Goal: Communication & Community: Answer question/provide support

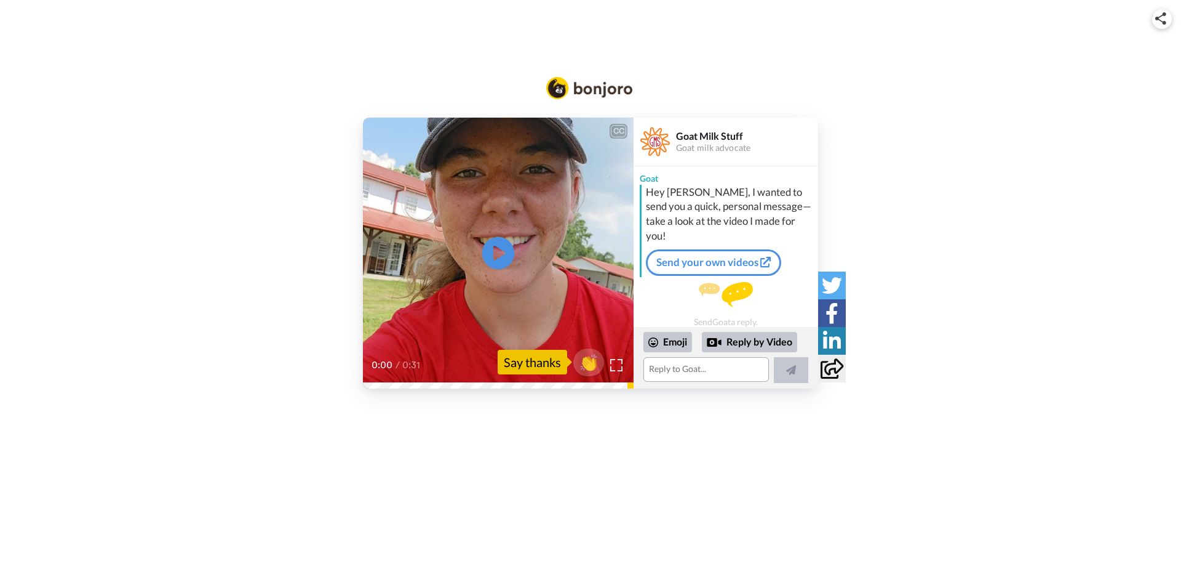
click at [505, 250] on icon at bounding box center [498, 252] width 33 height 33
click at [502, 250] on icon "Play/Pause" at bounding box center [498, 252] width 31 height 55
click at [548, 374] on div "👏 Say thanks" at bounding box center [551, 362] width 106 height 28
click at [593, 366] on span "👏" at bounding box center [589, 362] width 39 height 25
click at [708, 371] on textarea "👏" at bounding box center [707, 369] width 126 height 25
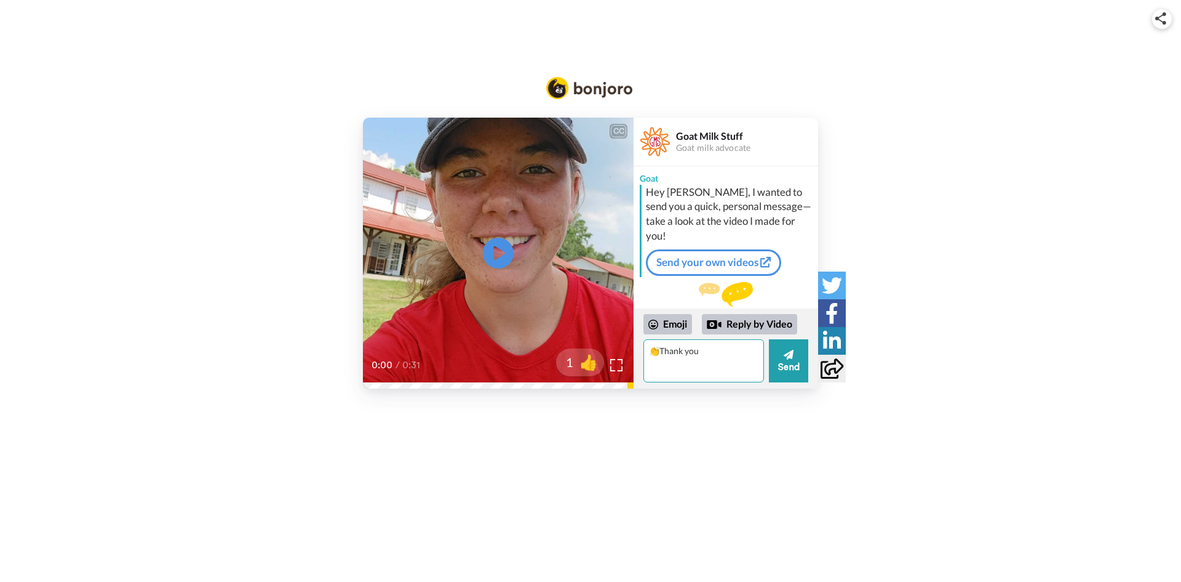
click at [663, 350] on textarea "👏Thank you" at bounding box center [704, 360] width 121 height 43
type textarea "Thank you"
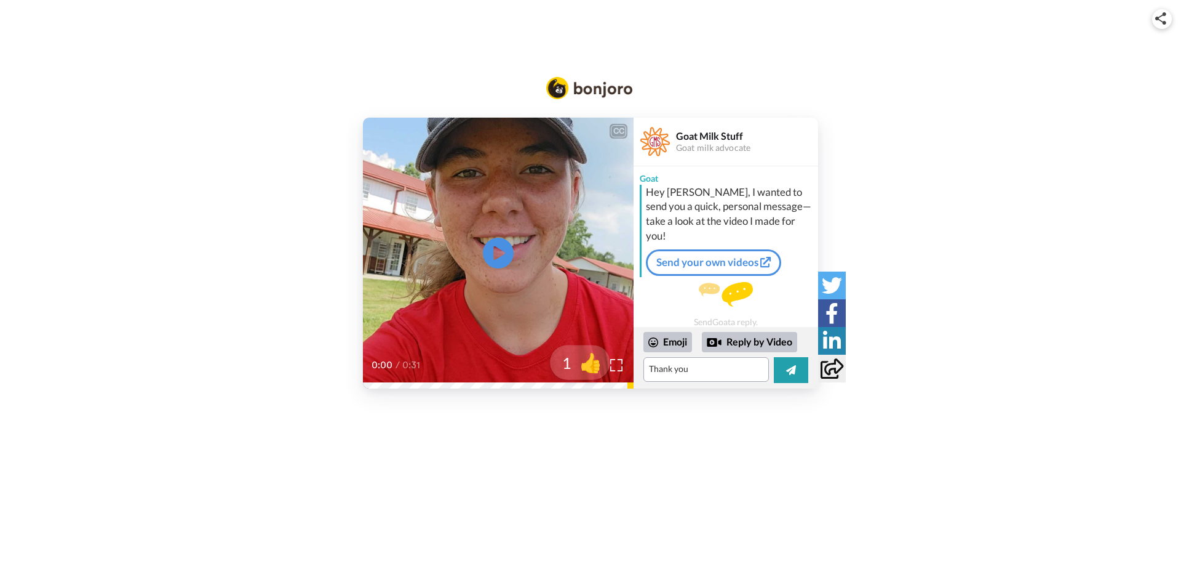
click at [592, 357] on span "👍" at bounding box center [591, 362] width 39 height 25
click at [789, 366] on icon at bounding box center [791, 370] width 10 height 12
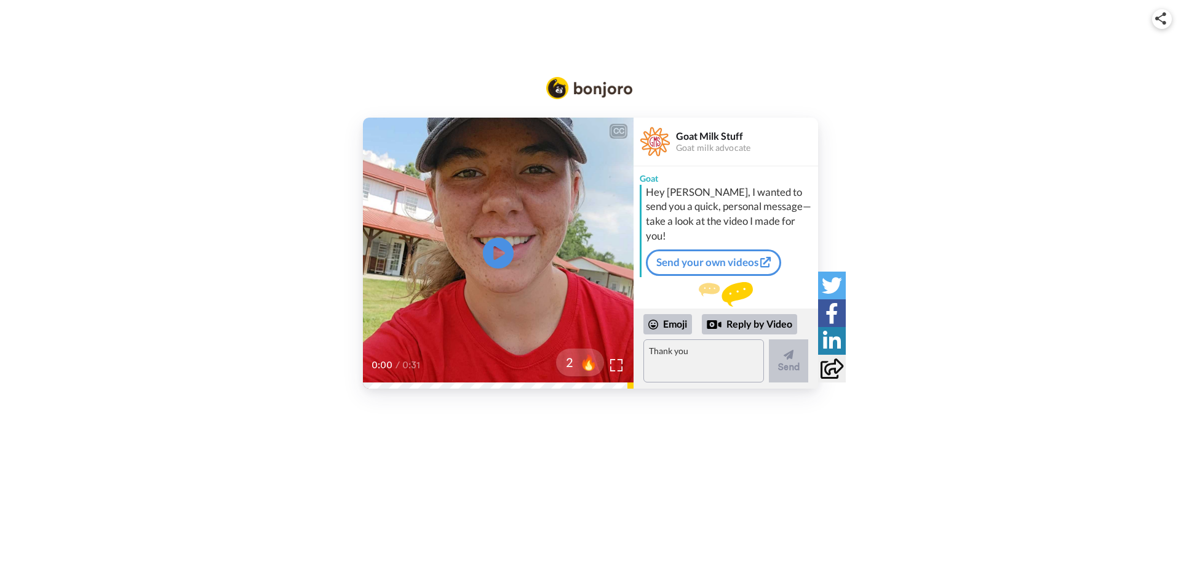
scroll to position [33, 0]
